Goal: Transaction & Acquisition: Purchase product/service

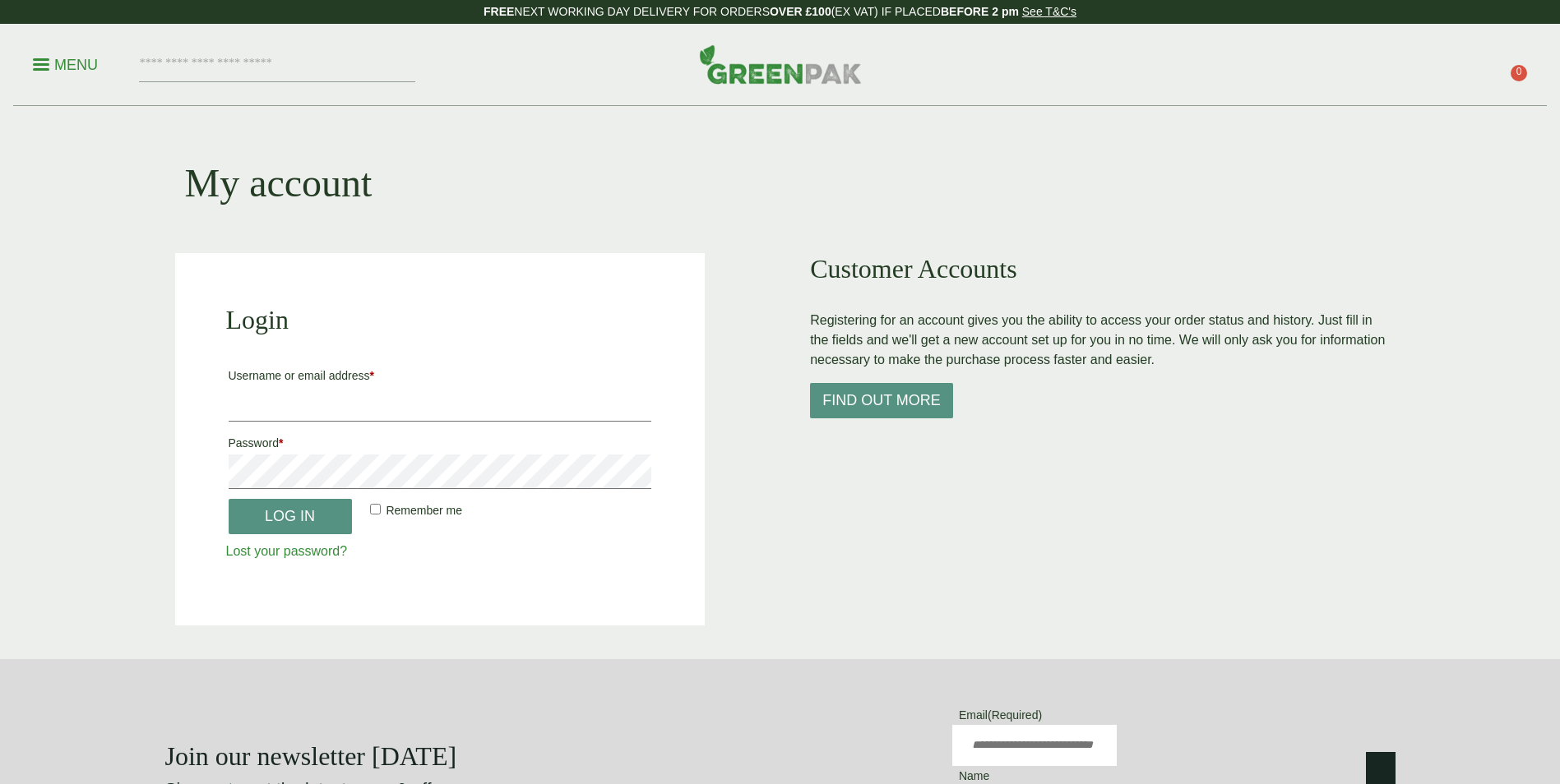
type input "**********"
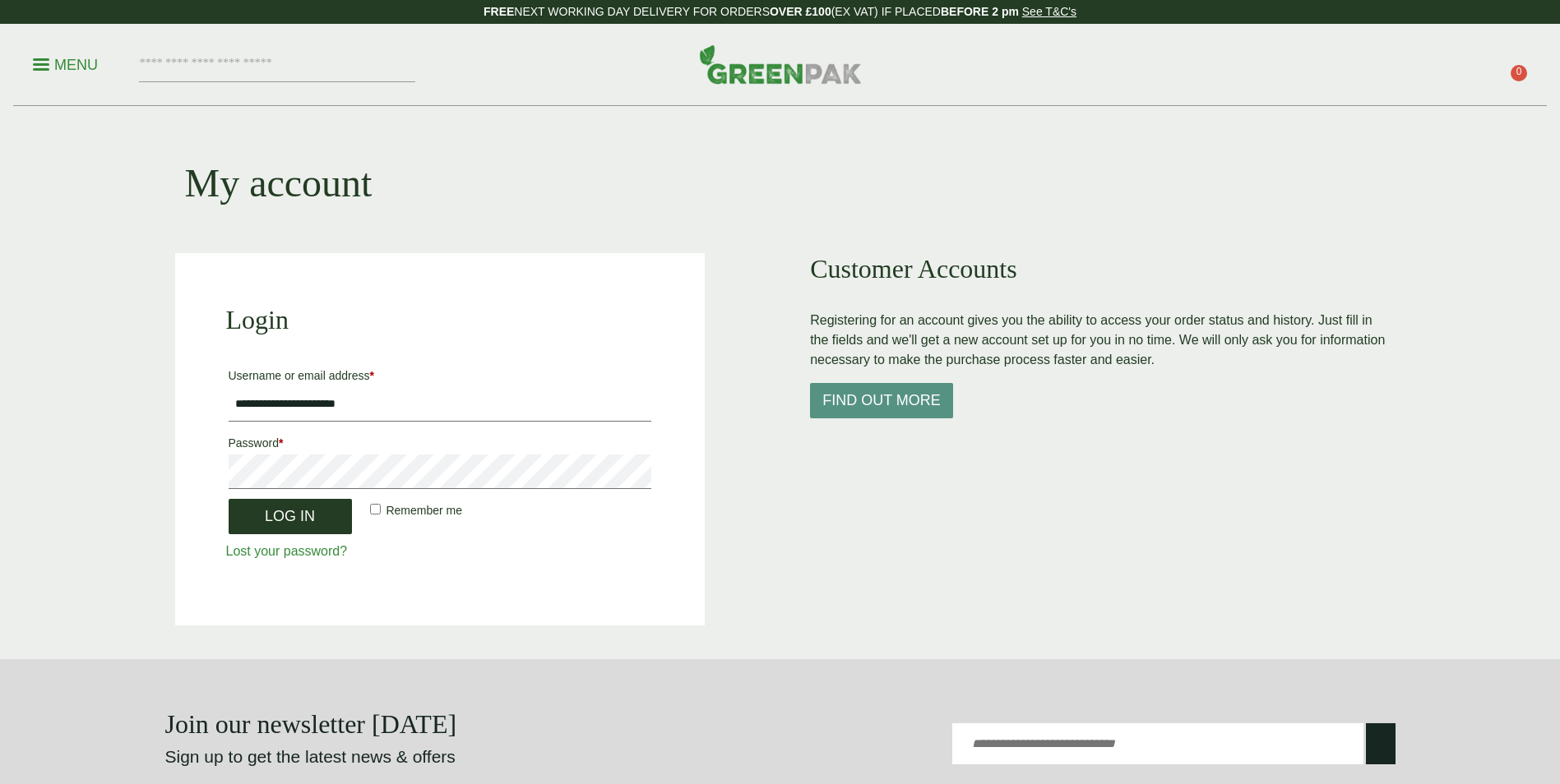
click at [301, 516] on button "Log in" at bounding box center [290, 517] width 123 height 35
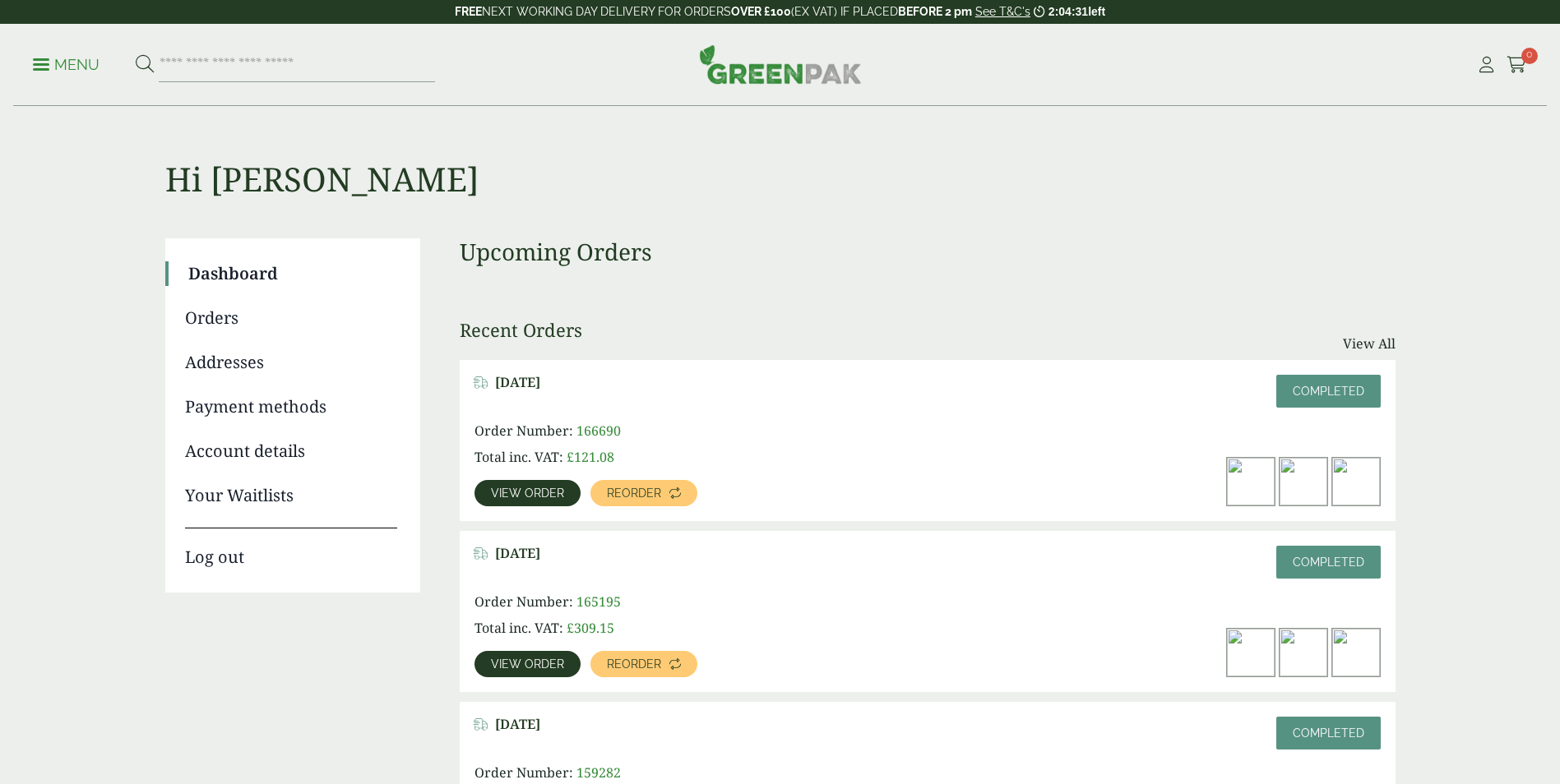
scroll to position [82, 0]
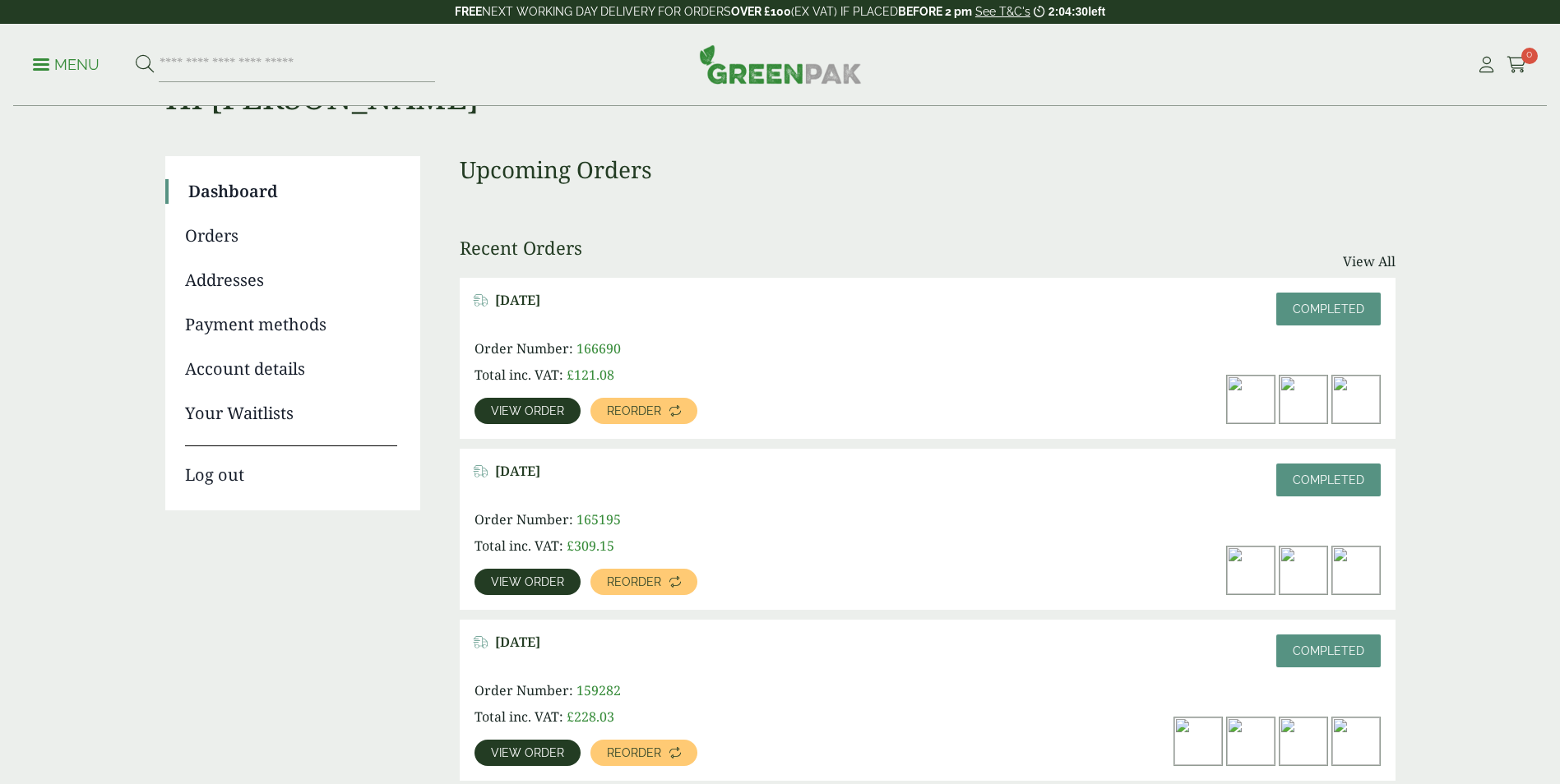
click at [525, 586] on span "View order" at bounding box center [527, 582] width 74 height 11
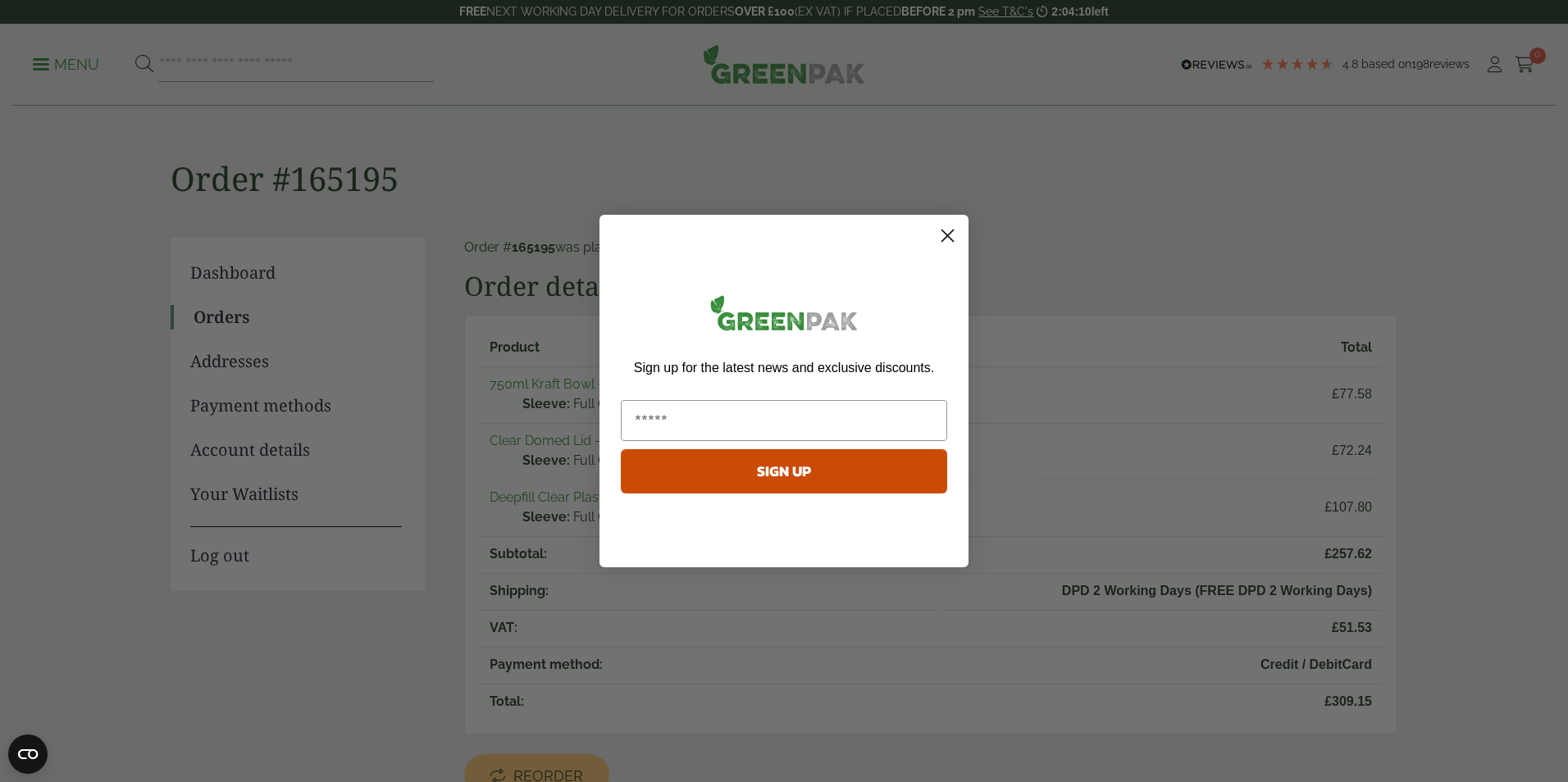
click at [952, 235] on circle "Close dialog" at bounding box center [947, 235] width 27 height 27
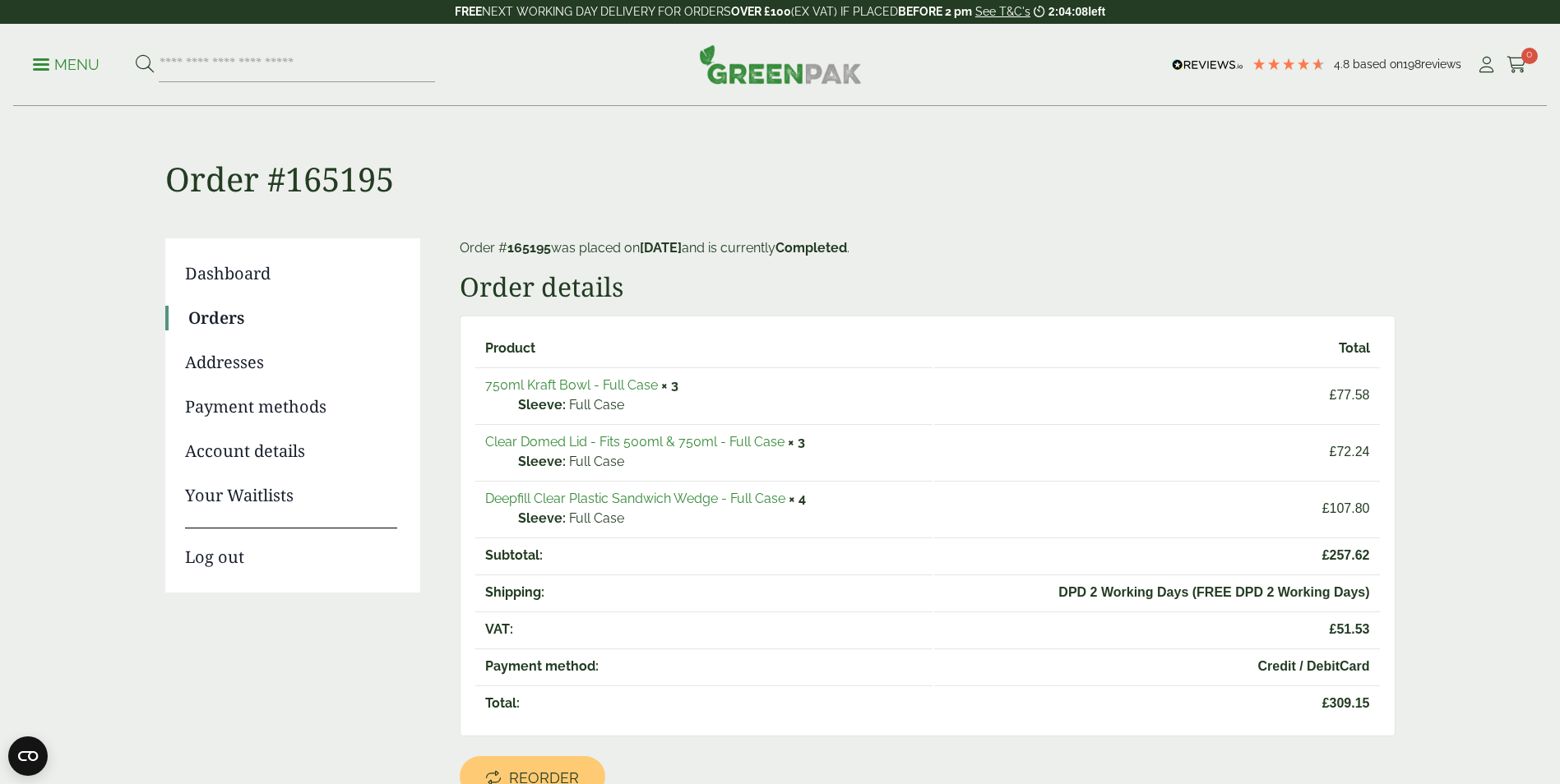
click at [590, 385] on link "750ml Kraft Bowl - Full Case" at bounding box center [570, 385] width 172 height 16
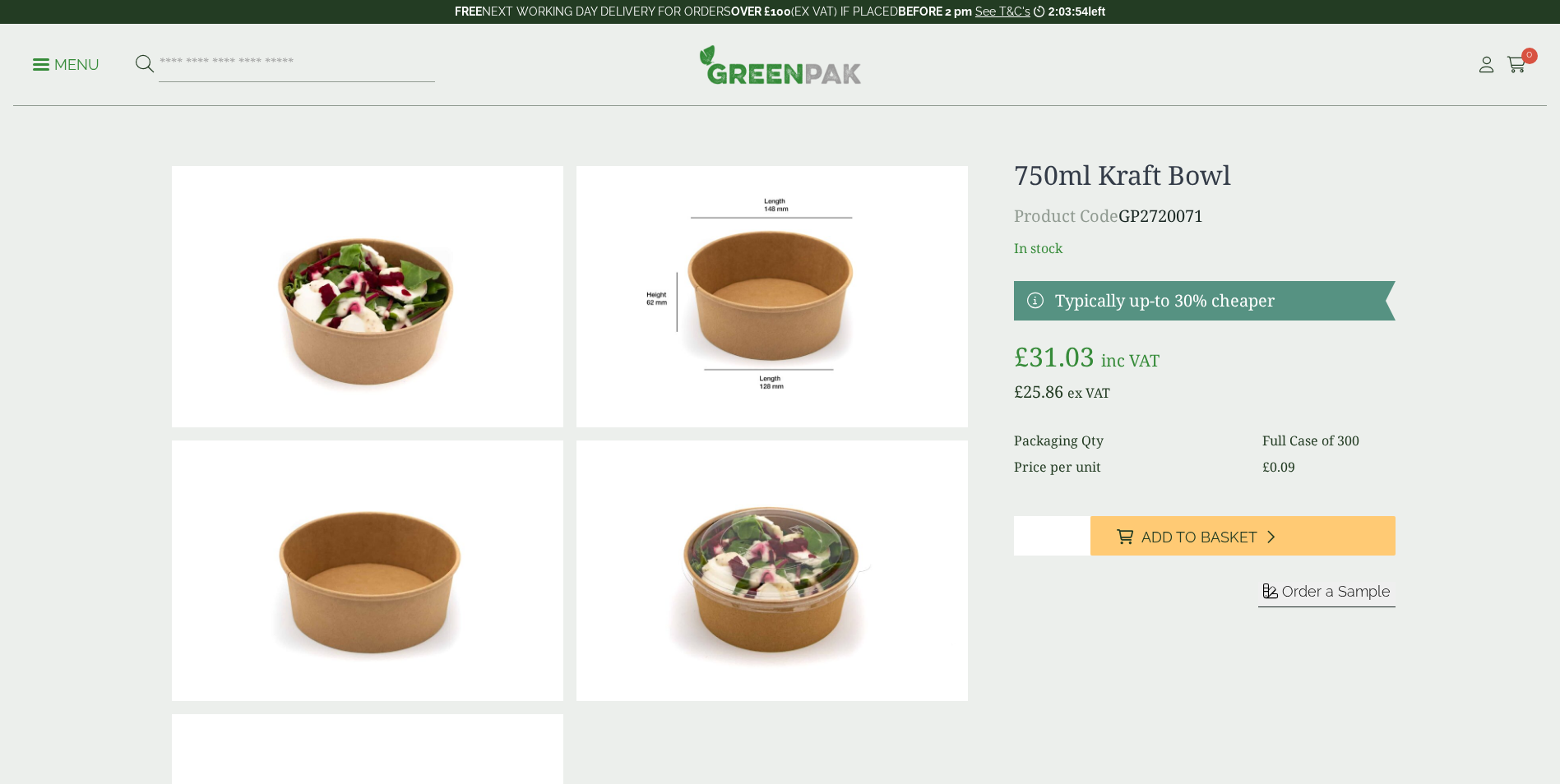
type input "*"
click at [1076, 533] on input "*" at bounding box center [1052, 537] width 76 height 40
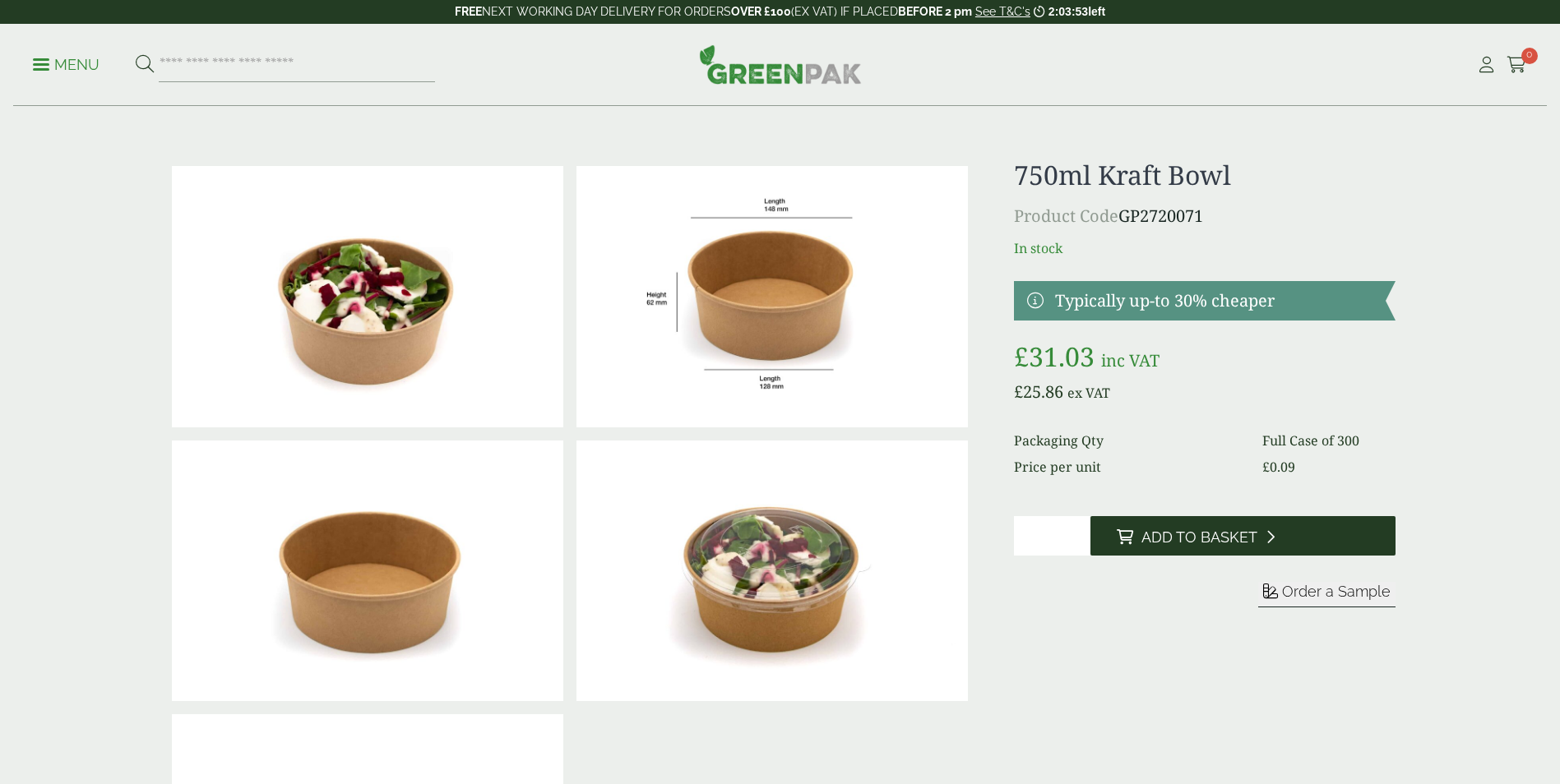
click at [1141, 530] on button "Add to Basket" at bounding box center [1243, 537] width 305 height 40
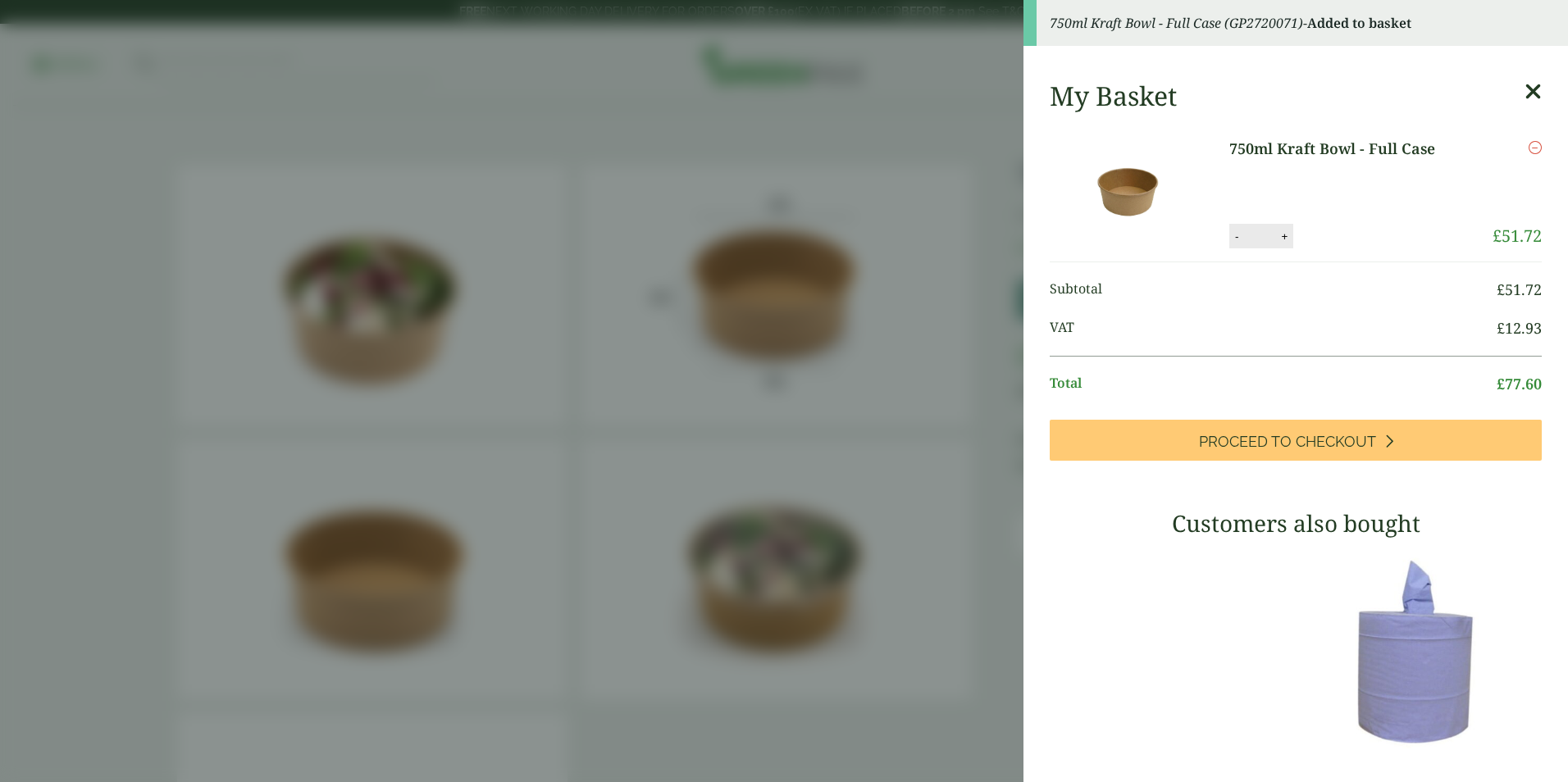
click at [1525, 90] on icon at bounding box center [1533, 91] width 17 height 23
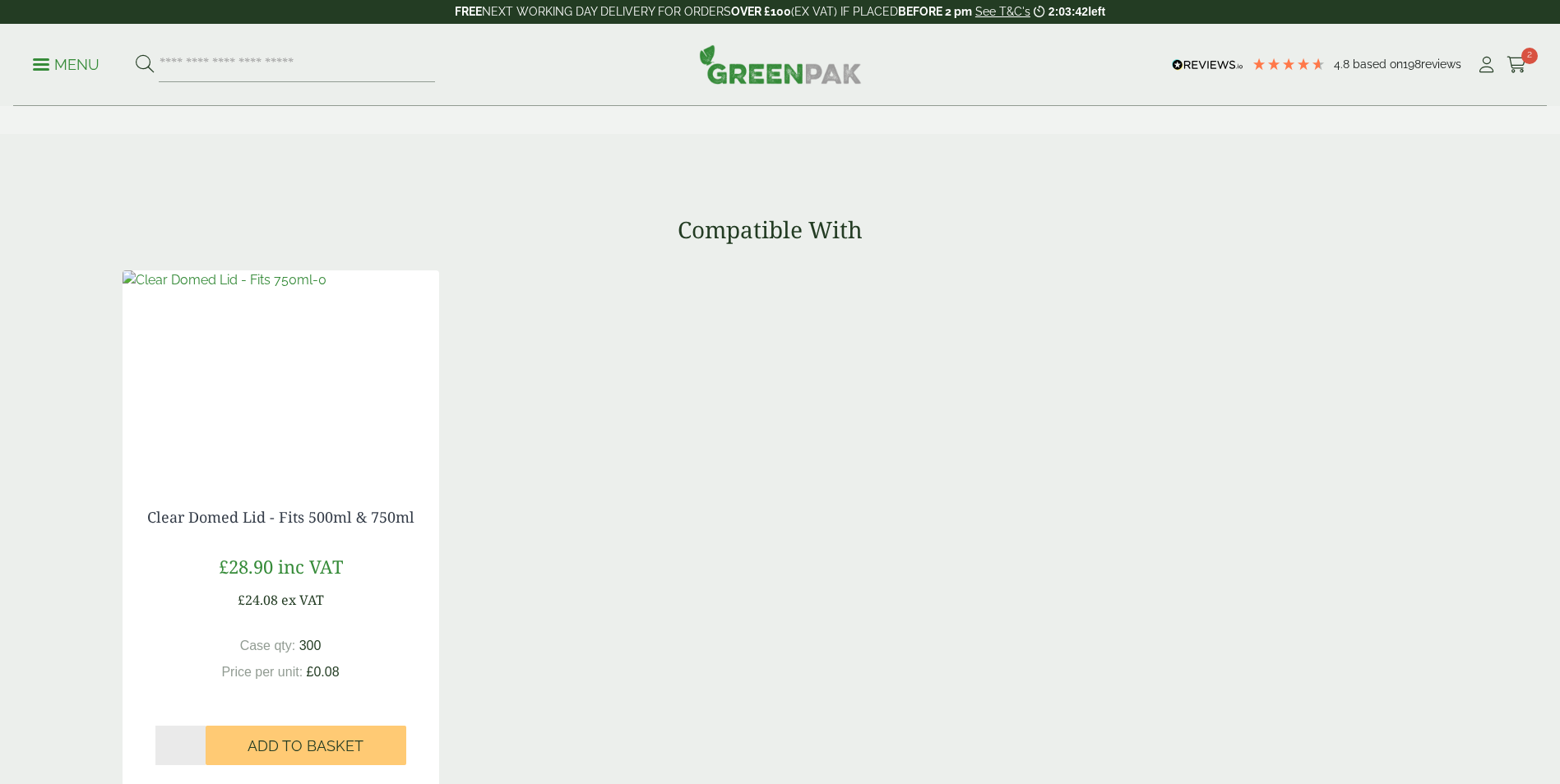
scroll to position [1644, 0]
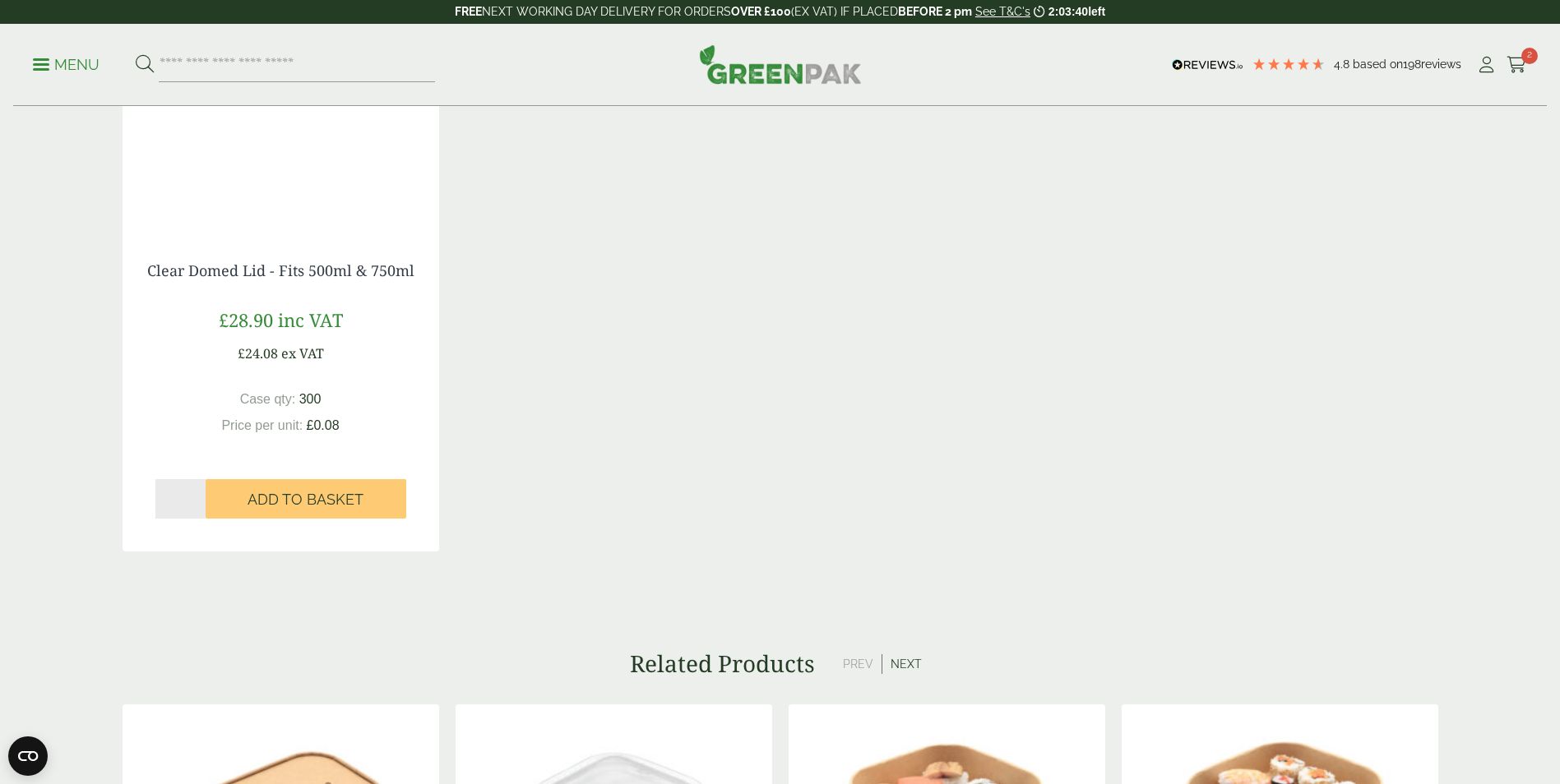
type input "*"
click at [199, 497] on input "*" at bounding box center [181, 499] width 50 height 40
click at [271, 493] on span "Add to Basket" at bounding box center [306, 499] width 116 height 18
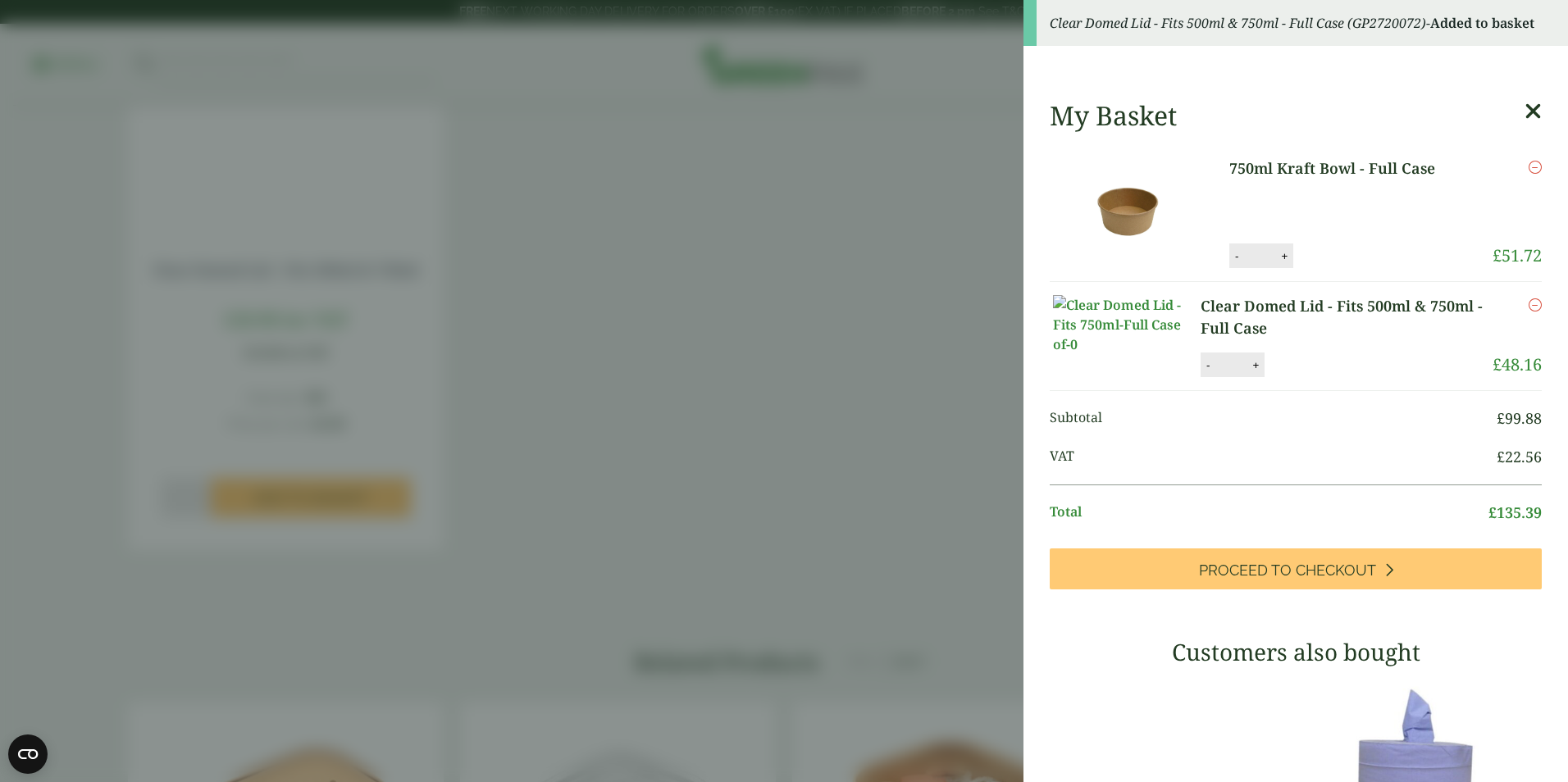
click at [1525, 117] on icon at bounding box center [1533, 111] width 17 height 23
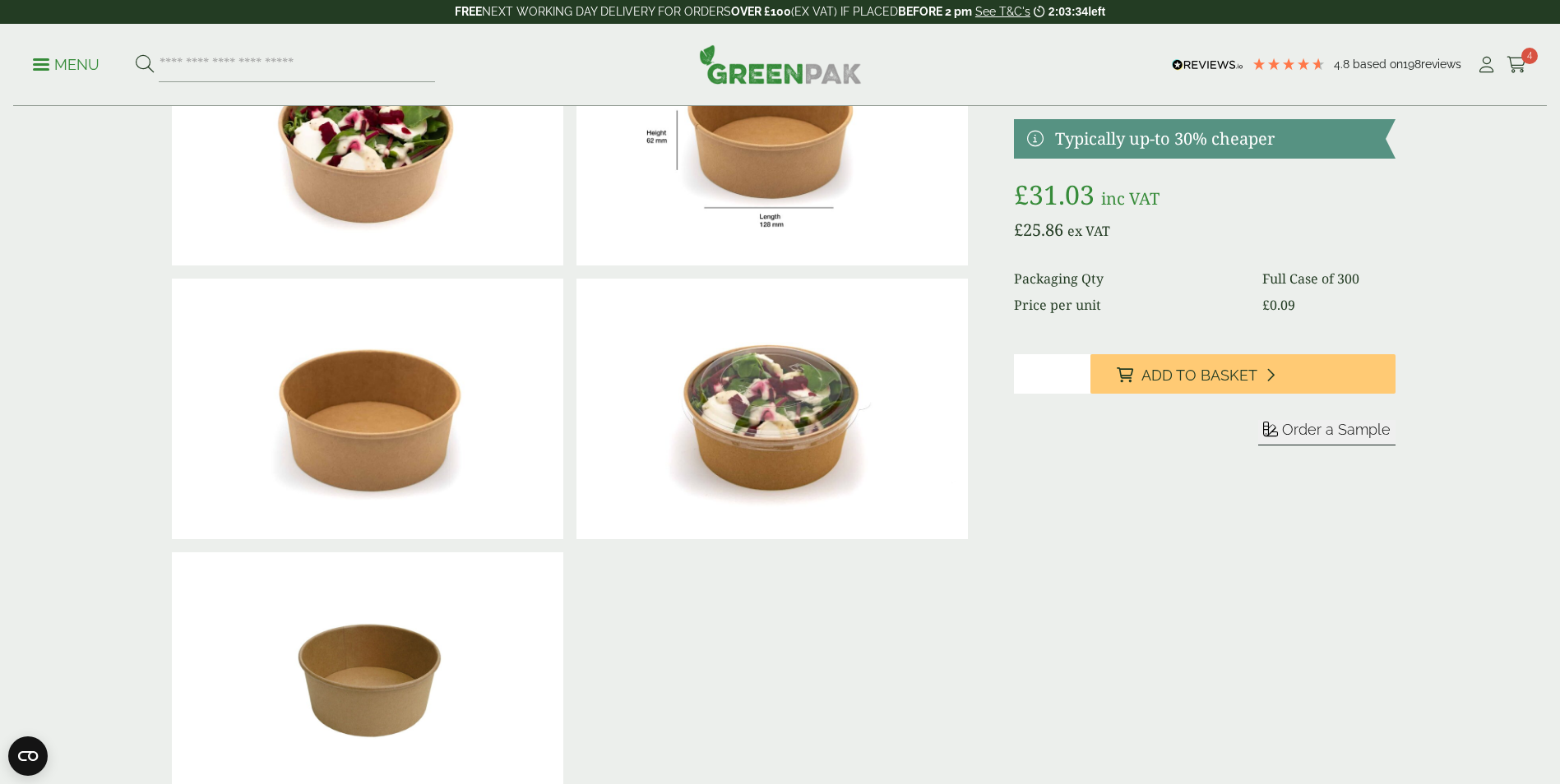
scroll to position [0, 0]
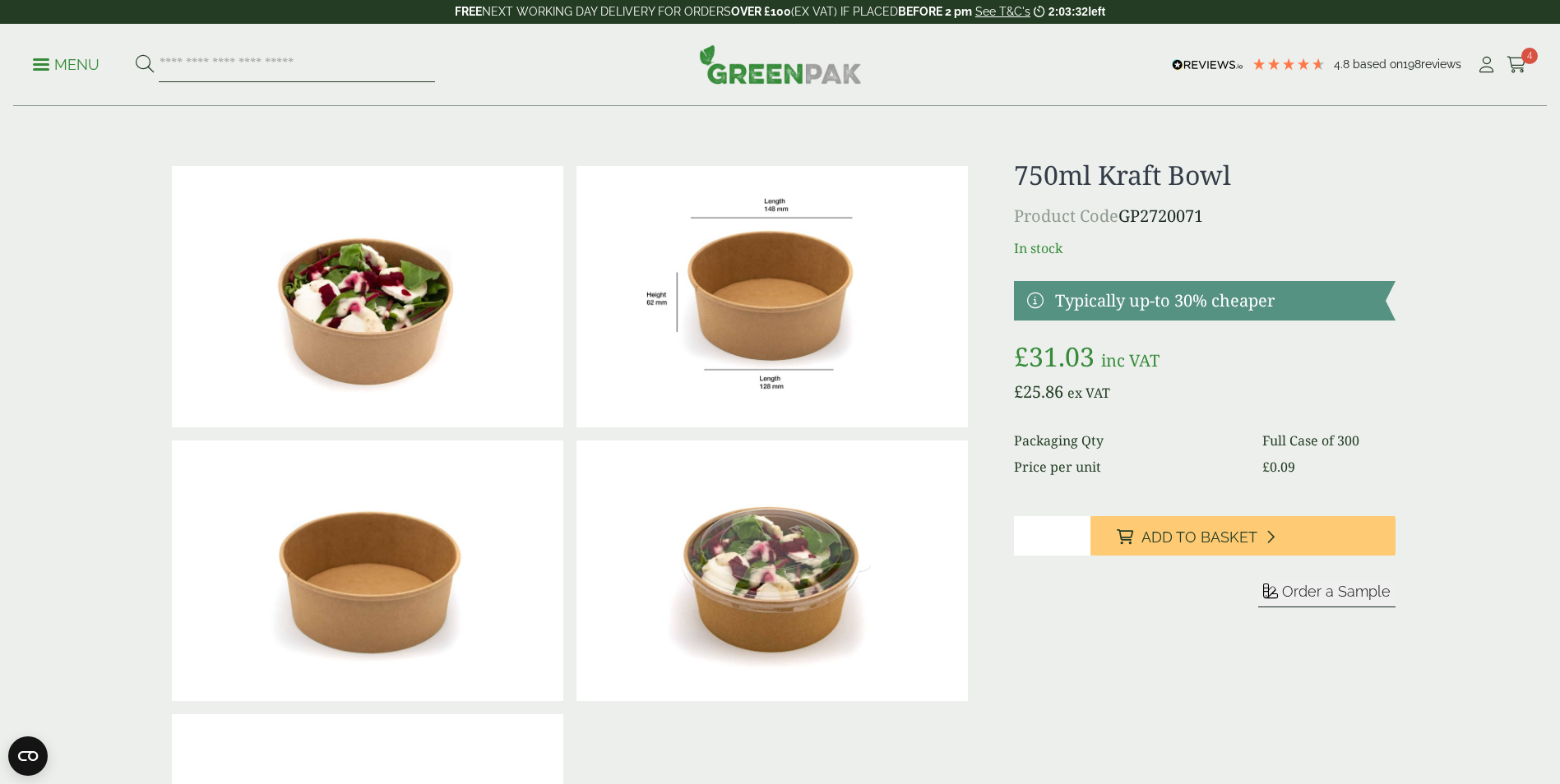
click at [296, 65] on input "search" at bounding box center [296, 65] width 276 height 35
type input "*********"
click at [136, 55] on button at bounding box center [145, 65] width 18 height 22
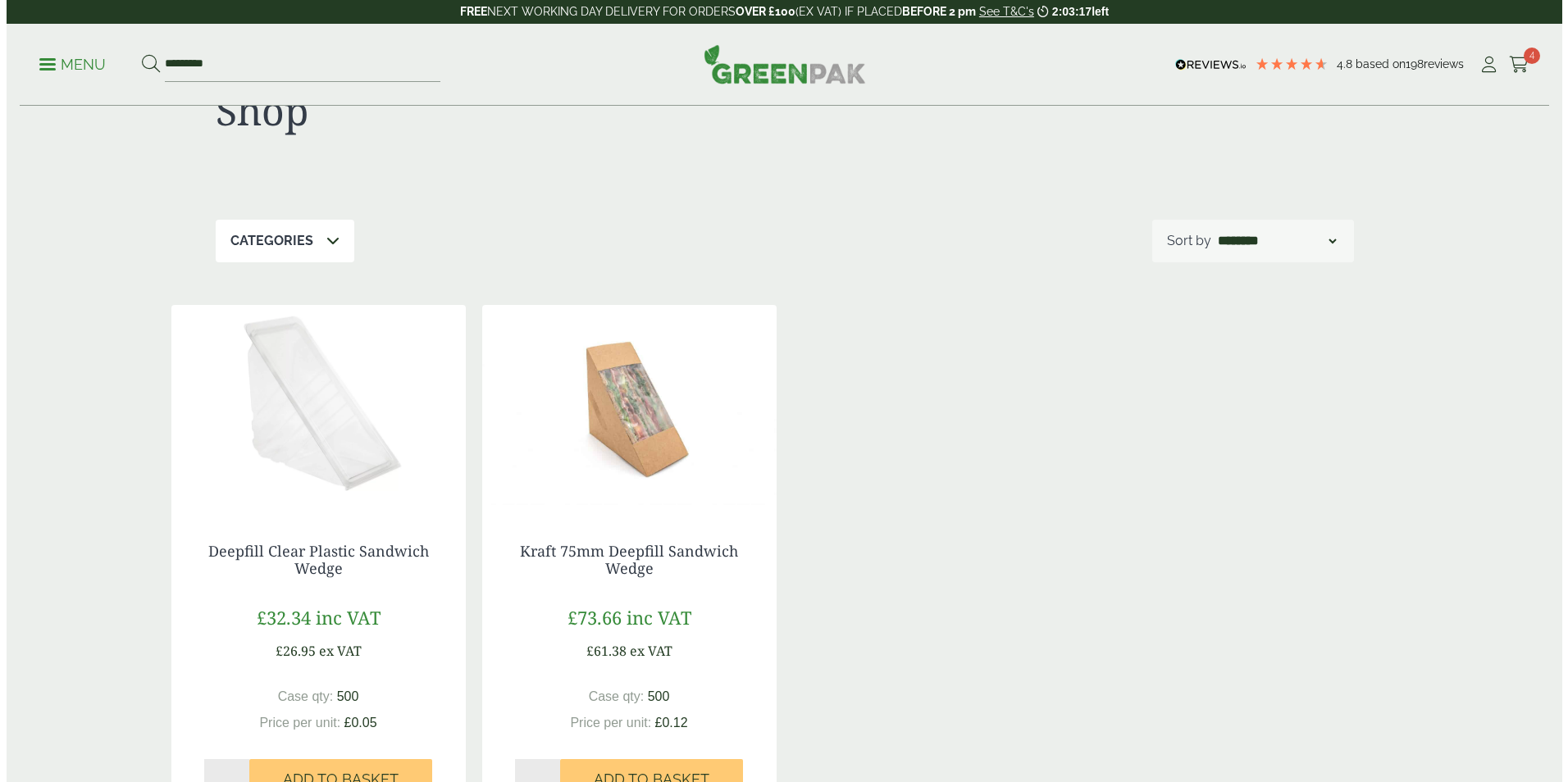
scroll to position [246, 0]
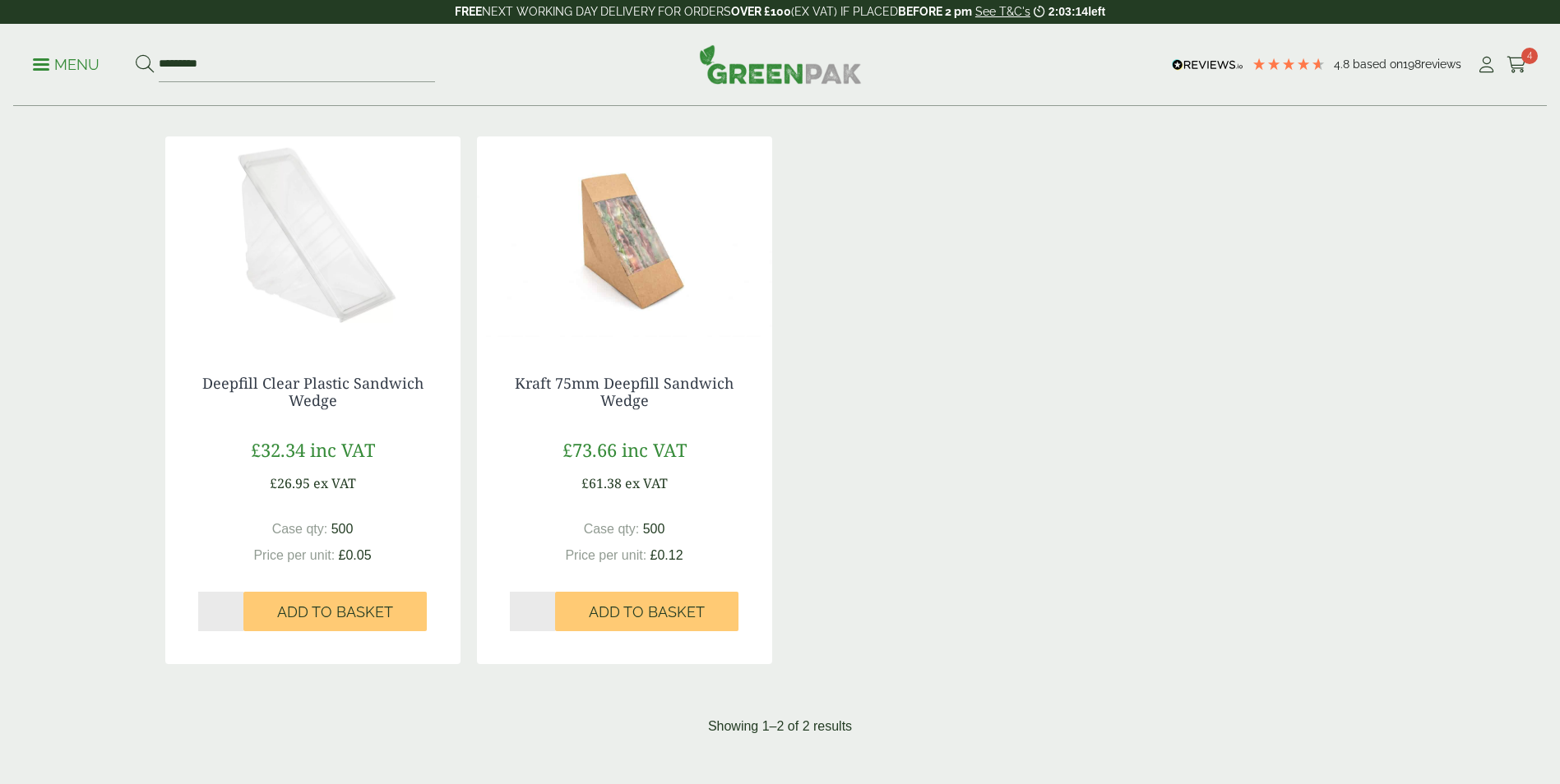
type input "*"
click at [237, 606] on input "*" at bounding box center [221, 612] width 46 height 40
click at [320, 618] on span "Add to Basket" at bounding box center [335, 612] width 116 height 18
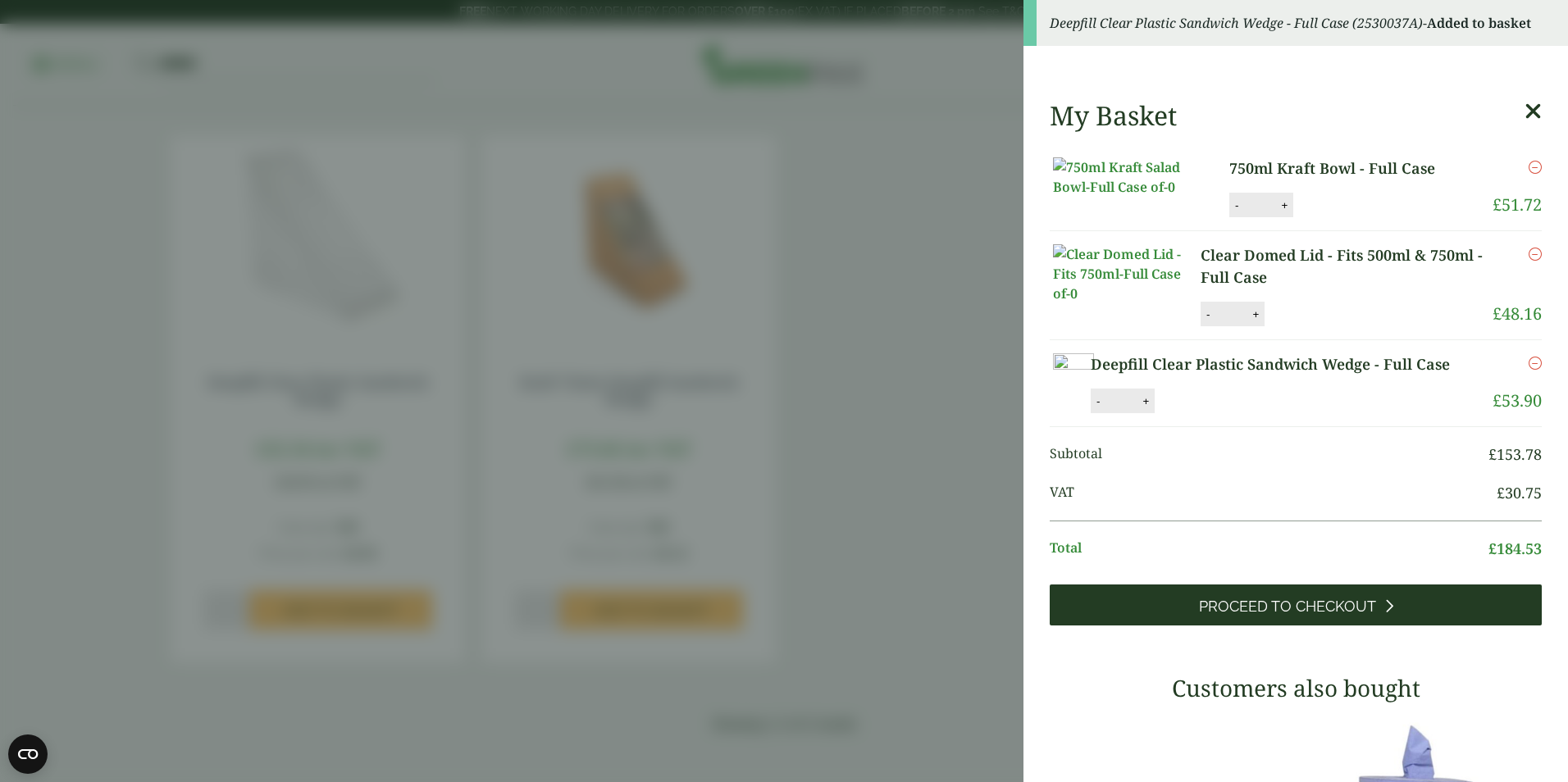
click at [1263, 615] on span "Proceed to Checkout" at bounding box center [1287, 607] width 177 height 18
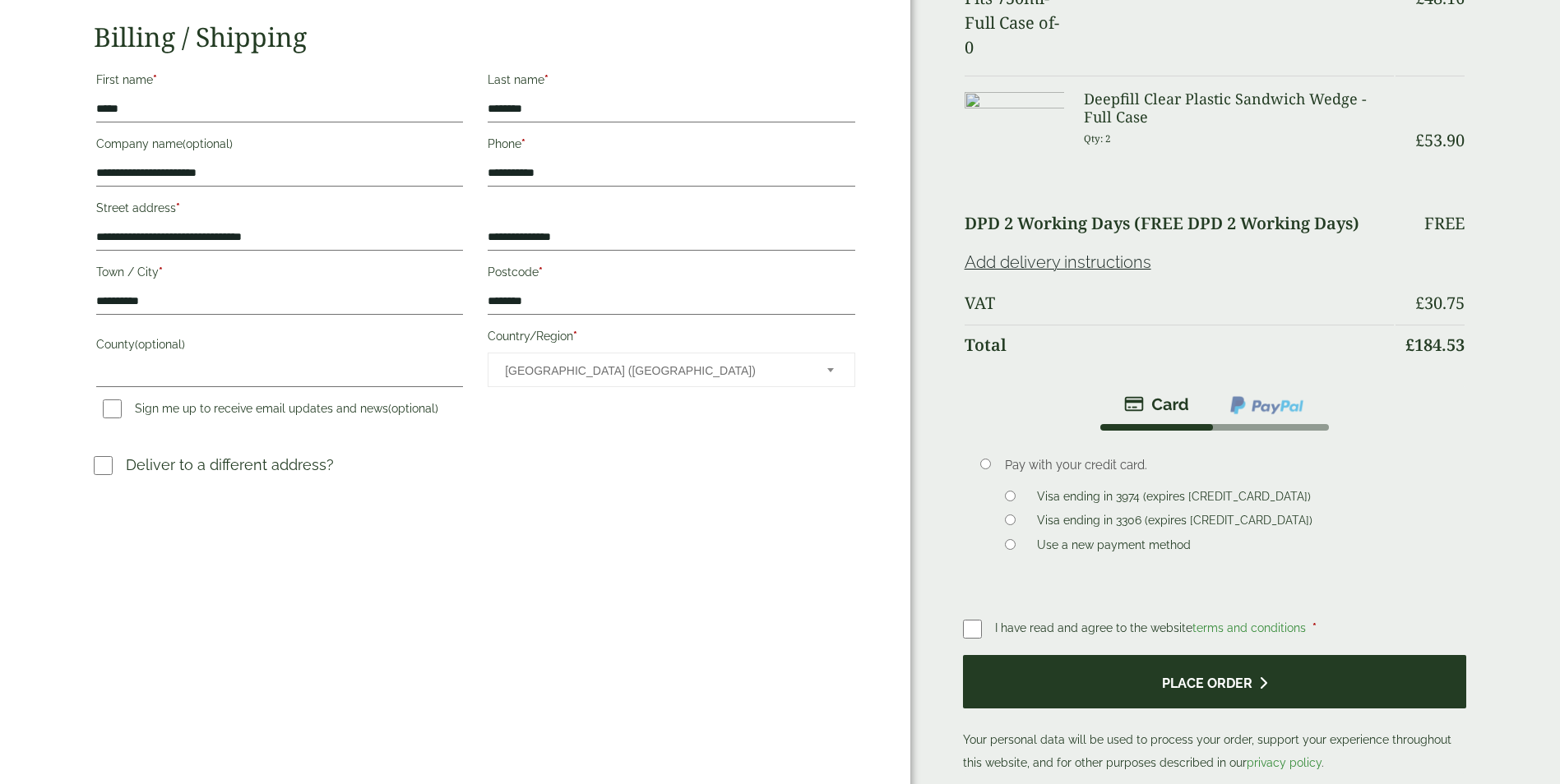
scroll to position [329, 0]
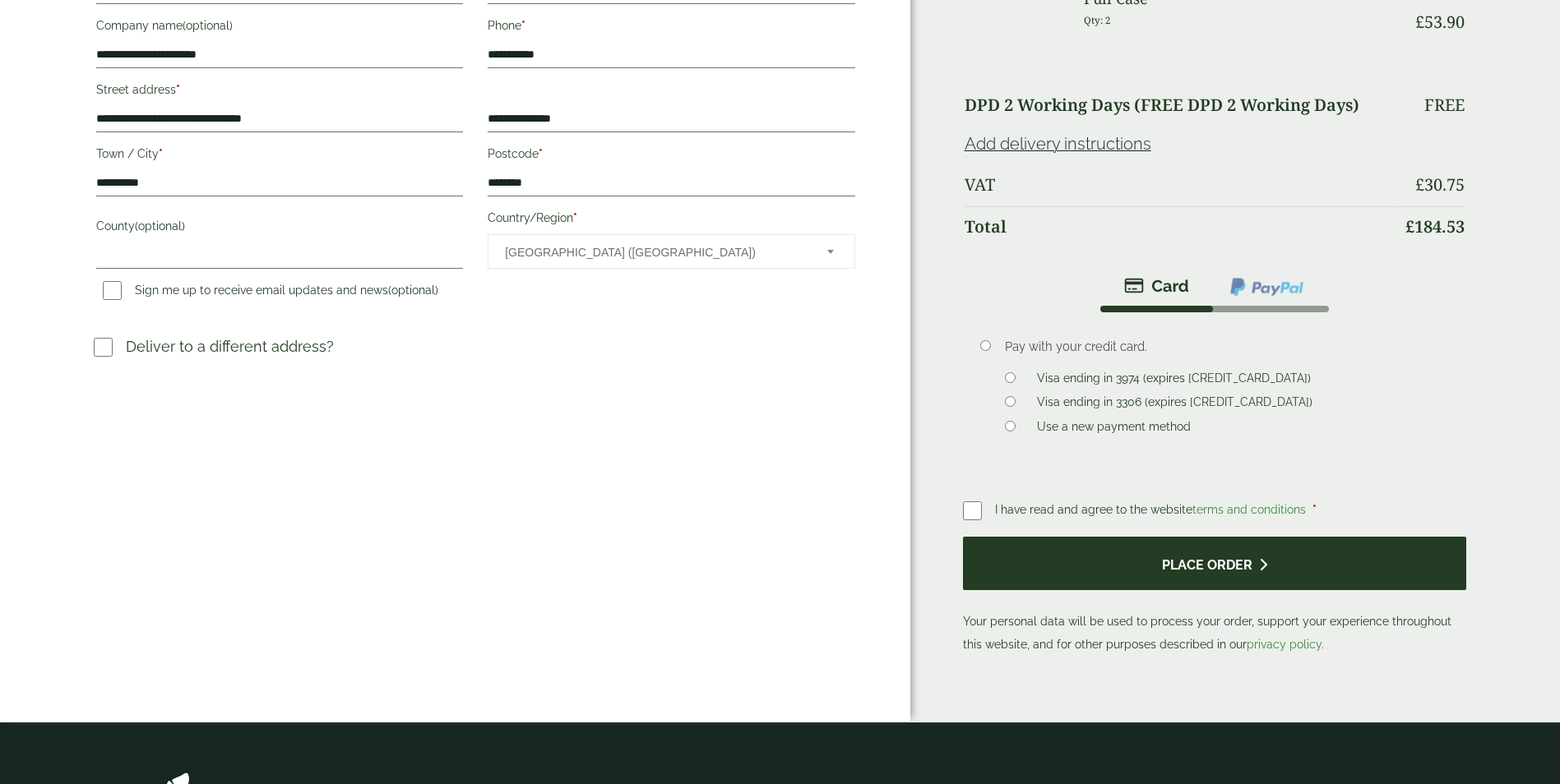
click at [1144, 537] on button "Place order" at bounding box center [1215, 563] width 504 height 54
